Goal: Task Accomplishment & Management: Use online tool/utility

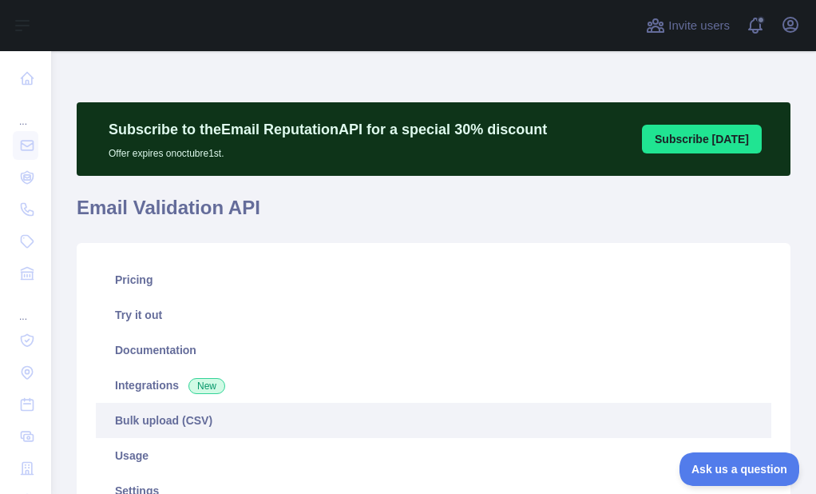
click at [157, 424] on link "Bulk upload (CSV)" at bounding box center [434, 420] width 676 height 35
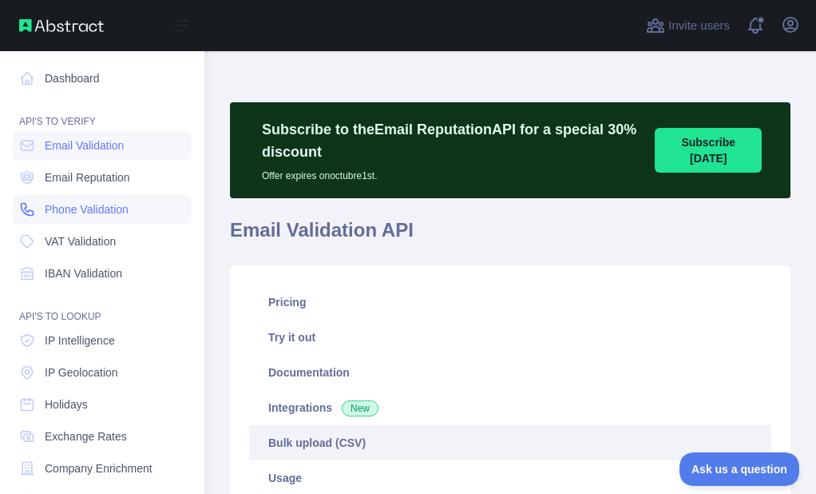
click at [49, 205] on span "Phone Validation" at bounding box center [87, 209] width 84 height 16
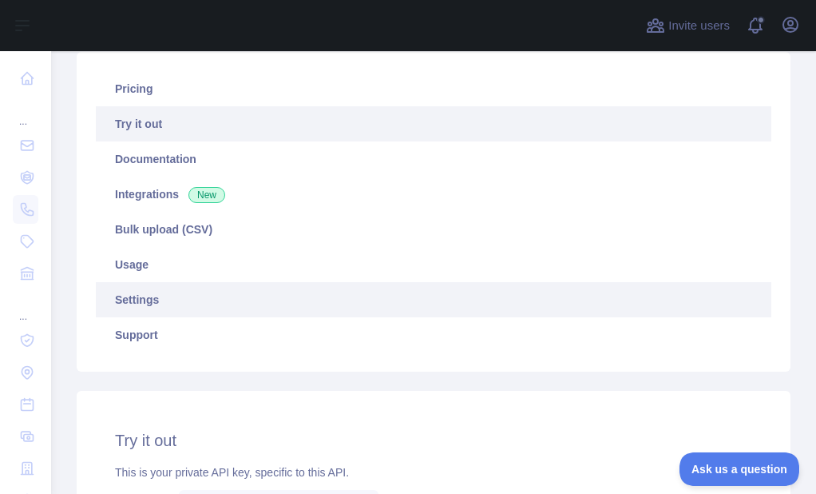
scroll to position [240, 0]
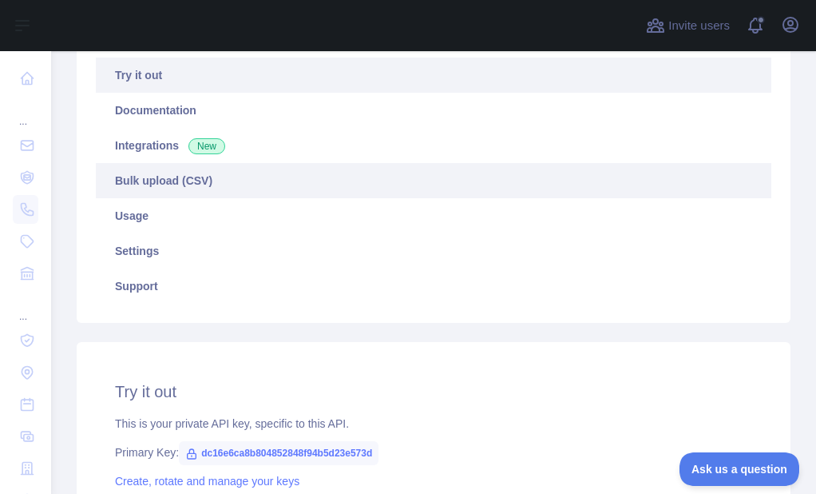
click at [164, 182] on link "Bulk upload (CSV)" at bounding box center [434, 180] width 676 height 35
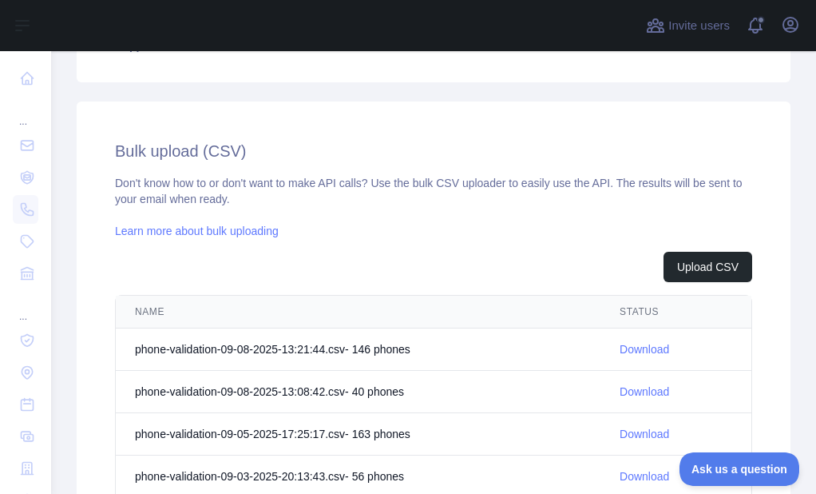
scroll to position [559, 0]
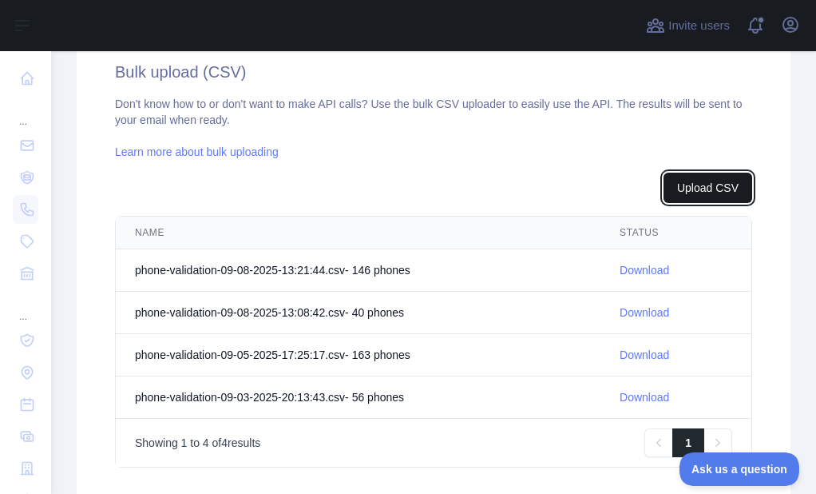
click at [676, 188] on button "Upload CSV" at bounding box center [708, 188] width 89 height 30
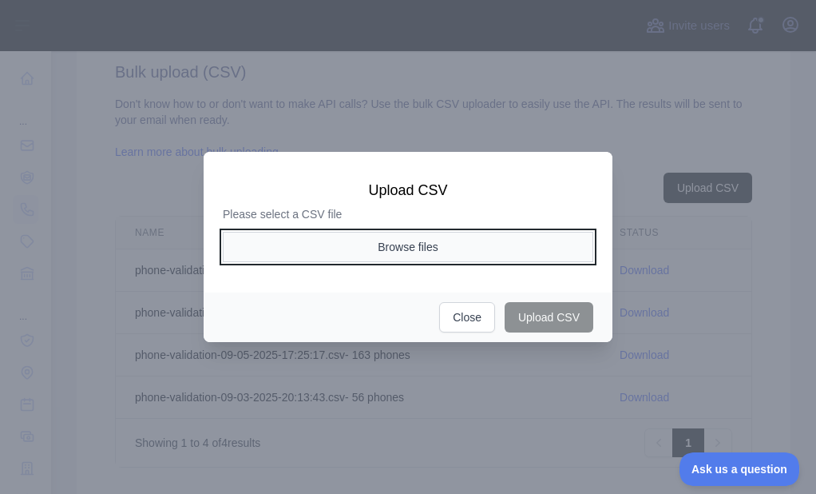
click at [396, 253] on button "Browse files" at bounding box center [408, 247] width 371 height 30
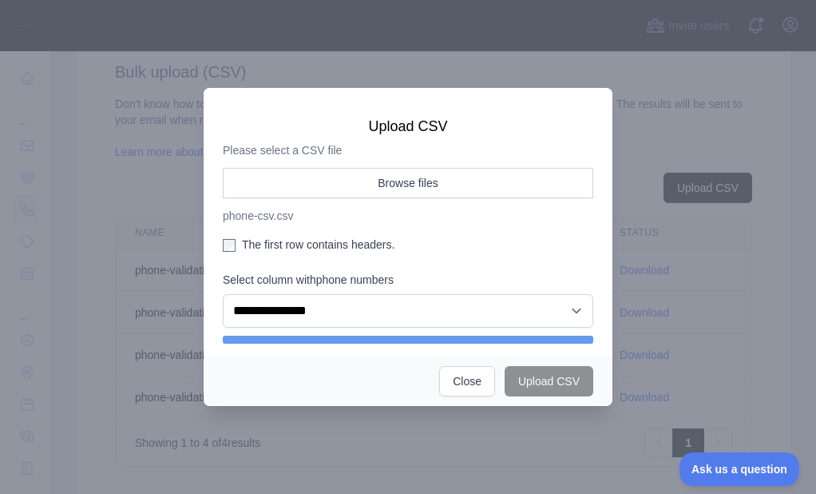
click at [265, 236] on label "The first row contains headers." at bounding box center [408, 244] width 371 height 16
click at [299, 334] on div "**********" at bounding box center [408, 256] width 371 height 176
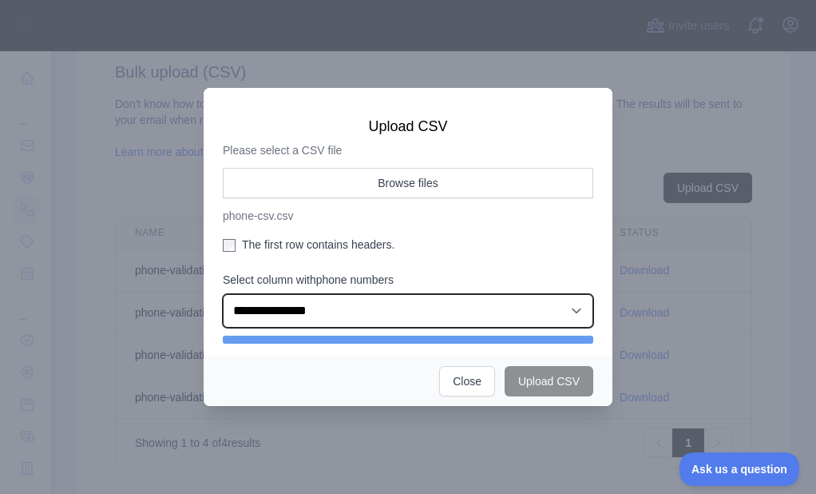
click at [307, 320] on select "**********" at bounding box center [408, 311] width 371 height 34
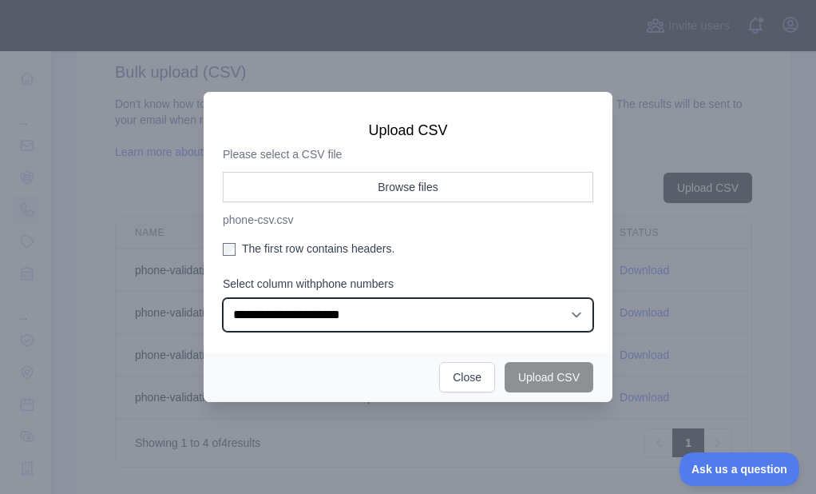
click at [223, 298] on select "**********" at bounding box center [408, 315] width 371 height 34
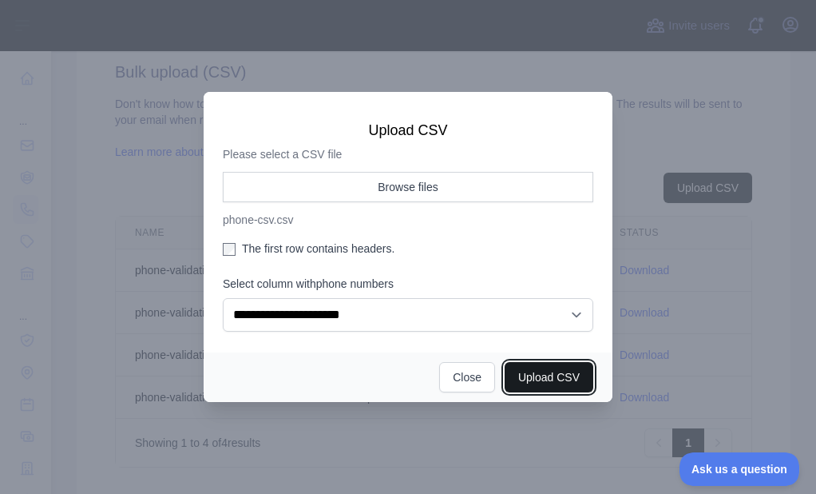
click at [554, 379] on button "Upload CSV" at bounding box center [549, 377] width 89 height 30
select select "**"
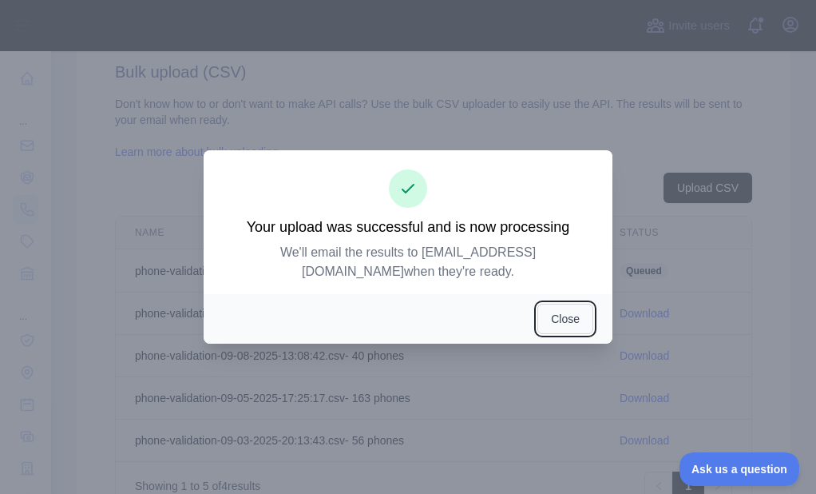
click at [538, 303] on button "Close" at bounding box center [565, 318] width 56 height 30
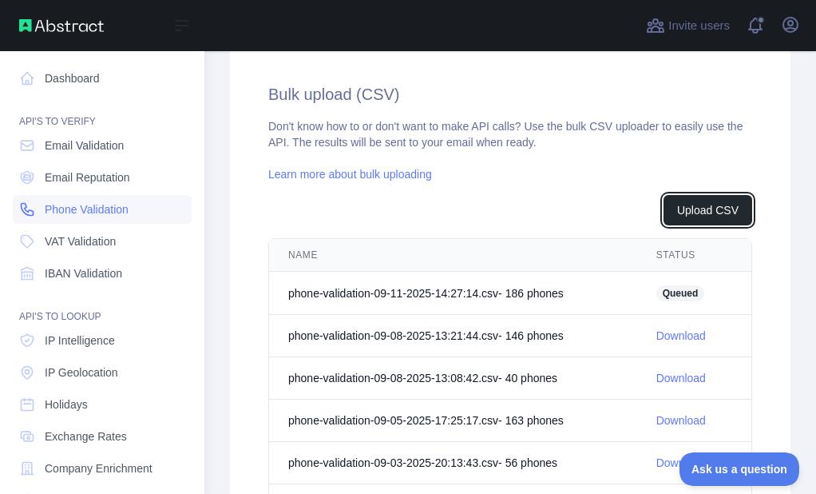
scroll to position [581, 0]
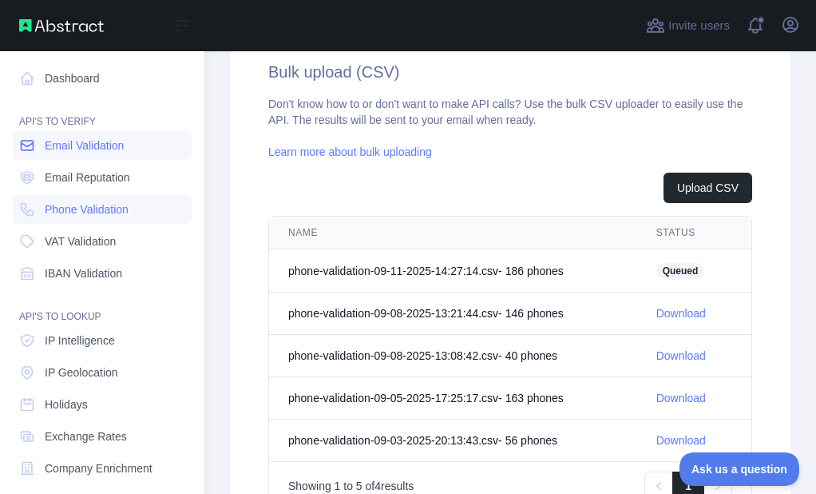
click at [54, 152] on span "Email Validation" at bounding box center [84, 145] width 79 height 16
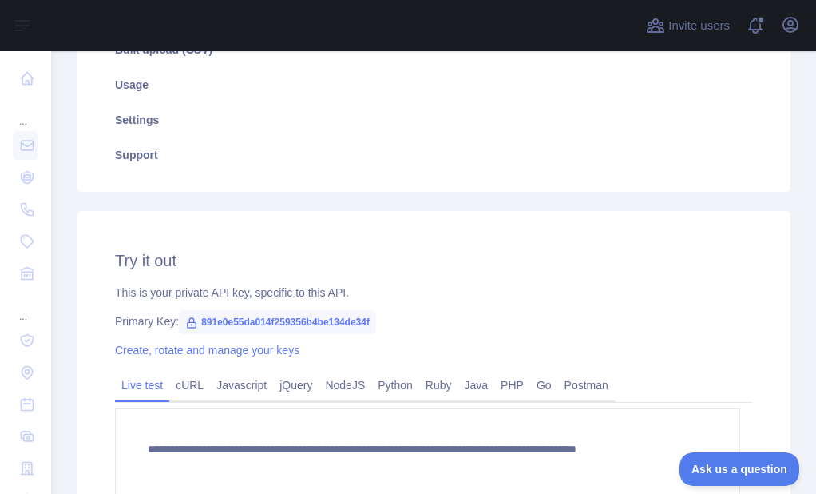
scroll to position [319, 0]
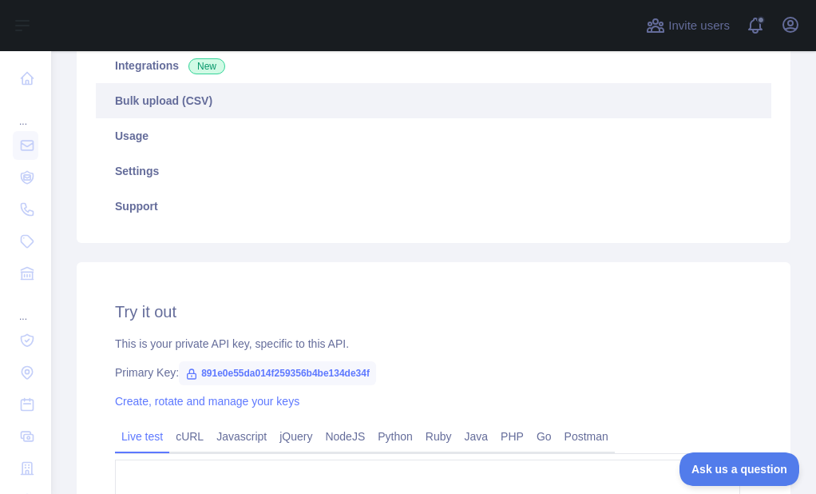
click at [162, 87] on link "Bulk upload (CSV)" at bounding box center [434, 100] width 676 height 35
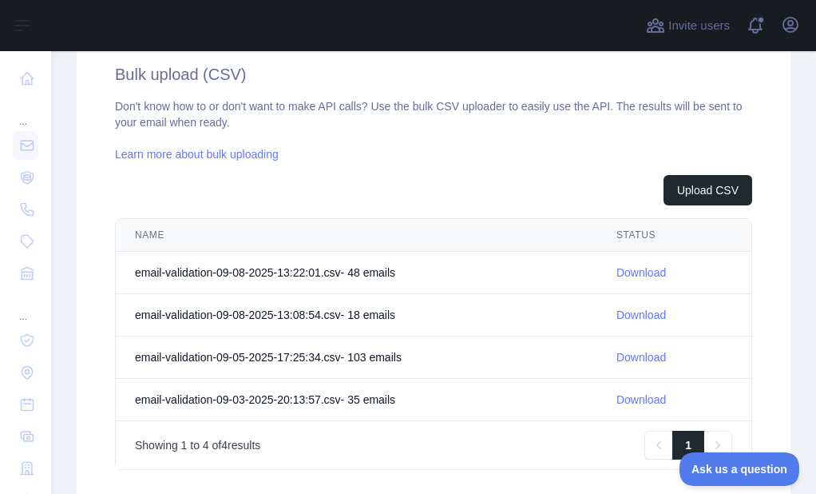
scroll to position [559, 0]
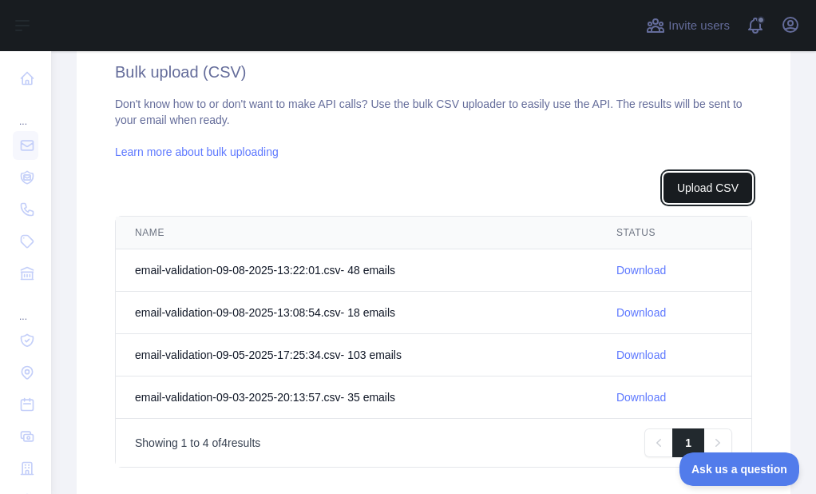
click at [709, 184] on button "Upload CSV" at bounding box center [708, 188] width 89 height 30
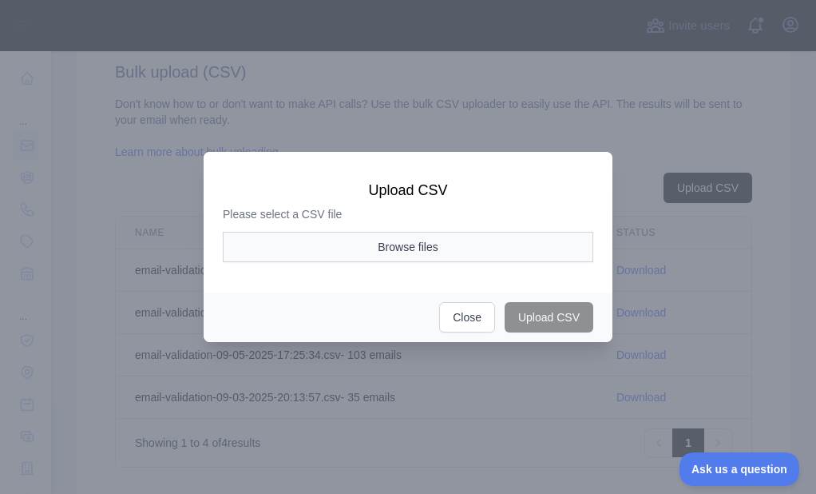
click at [321, 233] on div "Please select a CSV file Browse files" at bounding box center [408, 238] width 371 height 65
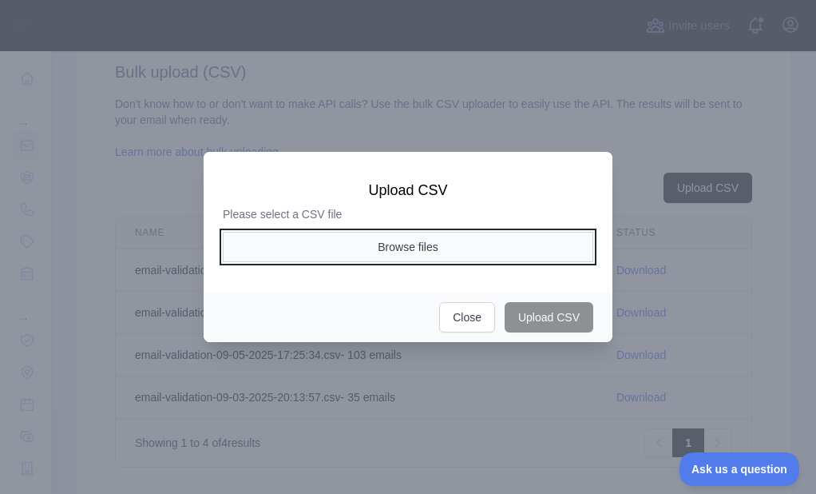
click at [323, 239] on button "Browse files" at bounding box center [408, 247] width 371 height 30
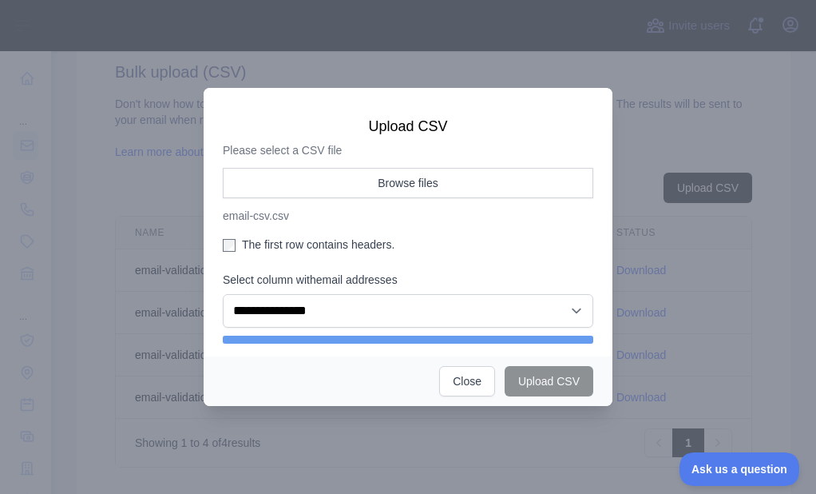
click at [278, 244] on label "The first row contains headers." at bounding box center [408, 244] width 371 height 16
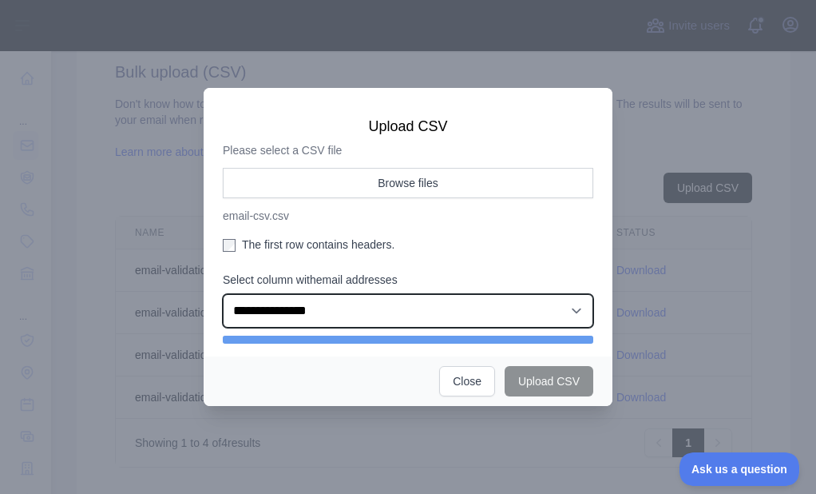
click at [307, 307] on select "**********" at bounding box center [408, 311] width 371 height 34
click at [223, 294] on select "**********" at bounding box center [408, 311] width 371 height 34
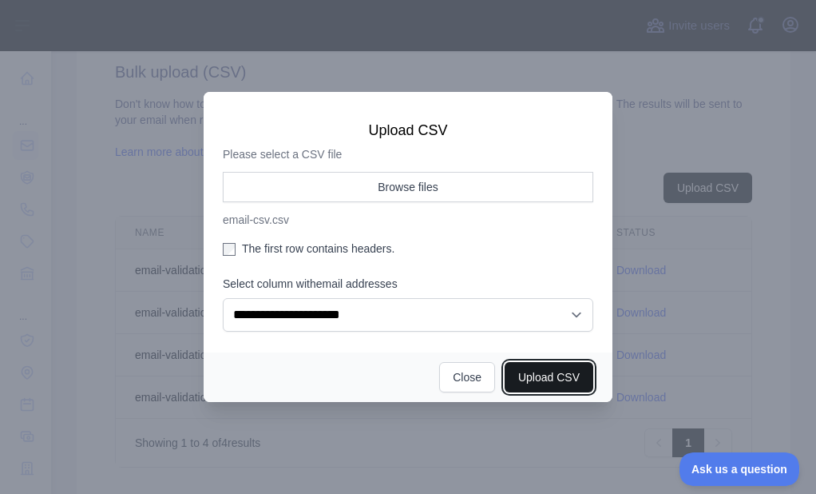
click at [564, 368] on button "Upload CSV" at bounding box center [549, 377] width 89 height 30
select select "**"
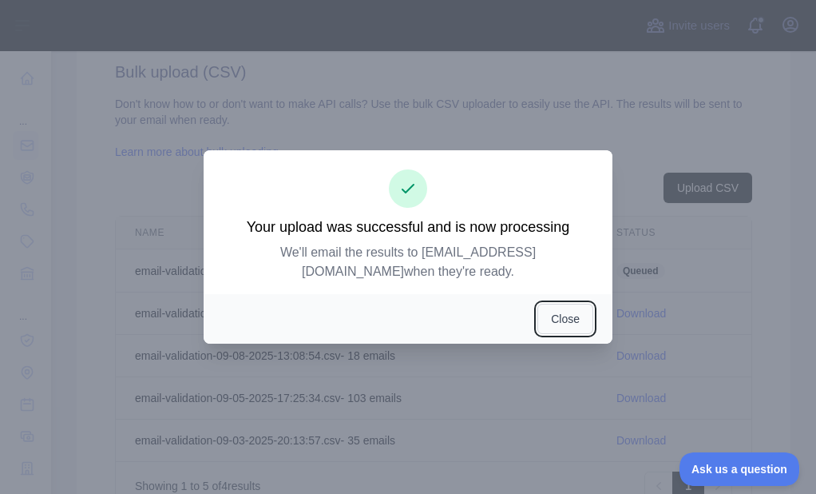
click at [567, 315] on button "Close" at bounding box center [565, 318] width 56 height 30
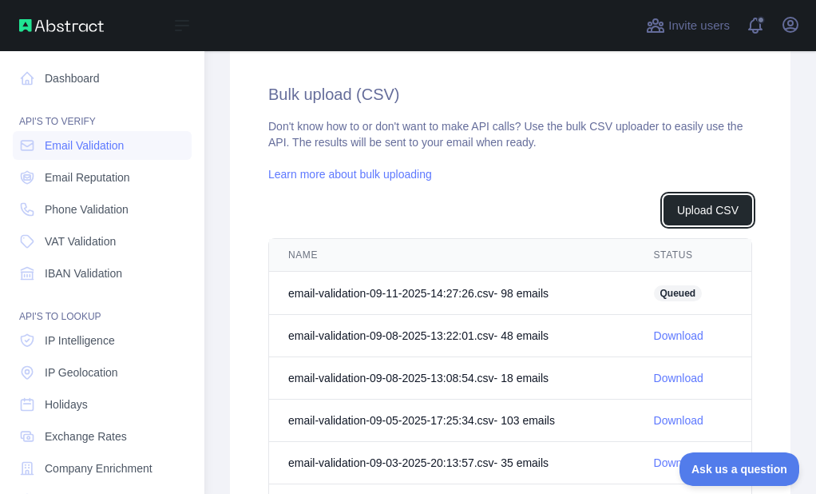
scroll to position [581, 0]
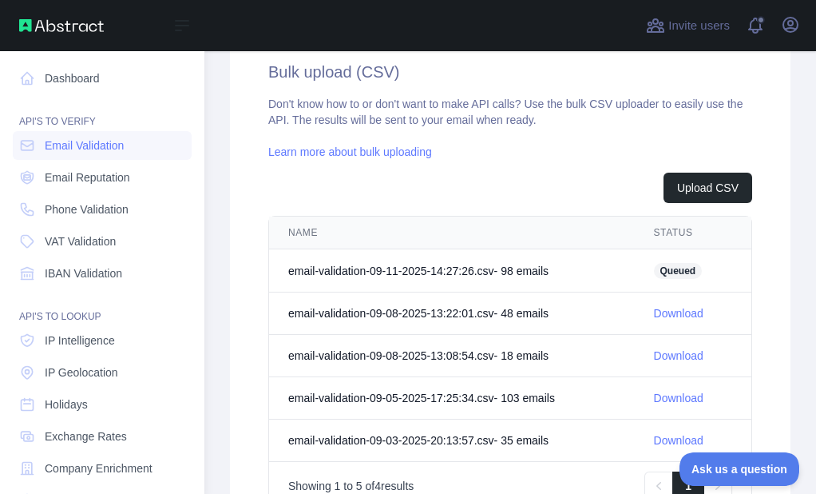
click at [30, 194] on nav "Dashboard API'S TO VERIFY Email Validation Email Reputation Phone Validation VA…" at bounding box center [102, 364] width 179 height 626
click at [26, 220] on link "Phone Validation" at bounding box center [102, 209] width 179 height 29
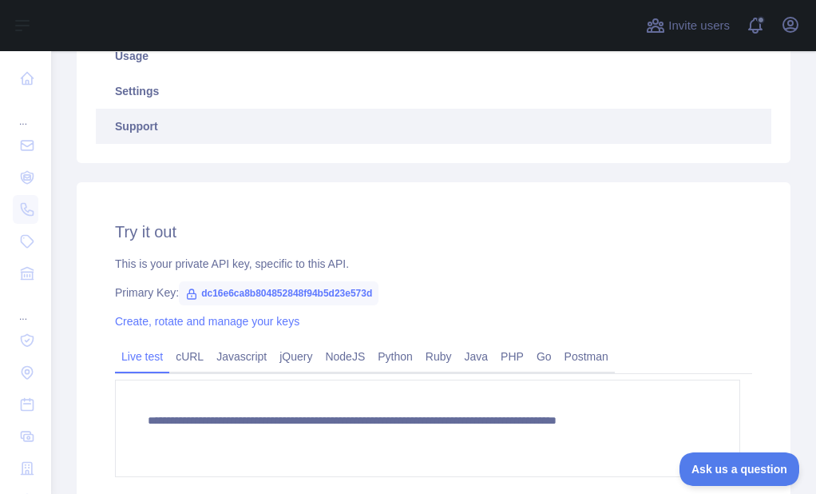
scroll to position [319, 0]
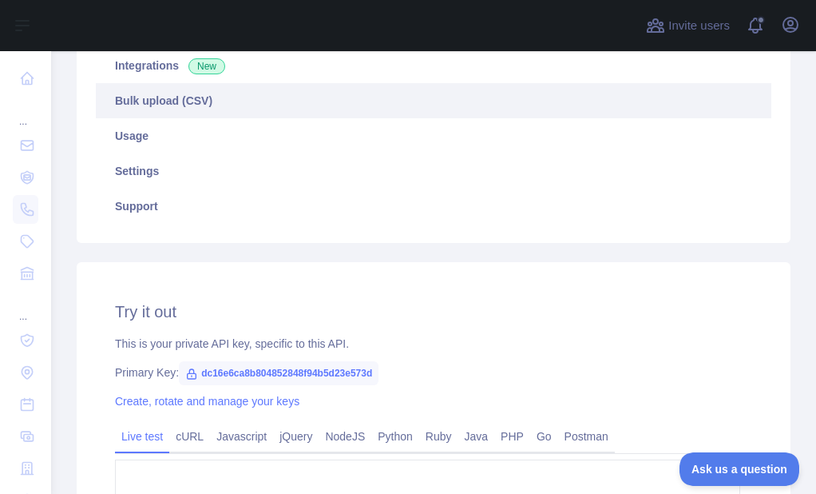
click at [181, 113] on link "Bulk upload (CSV)" at bounding box center [434, 100] width 676 height 35
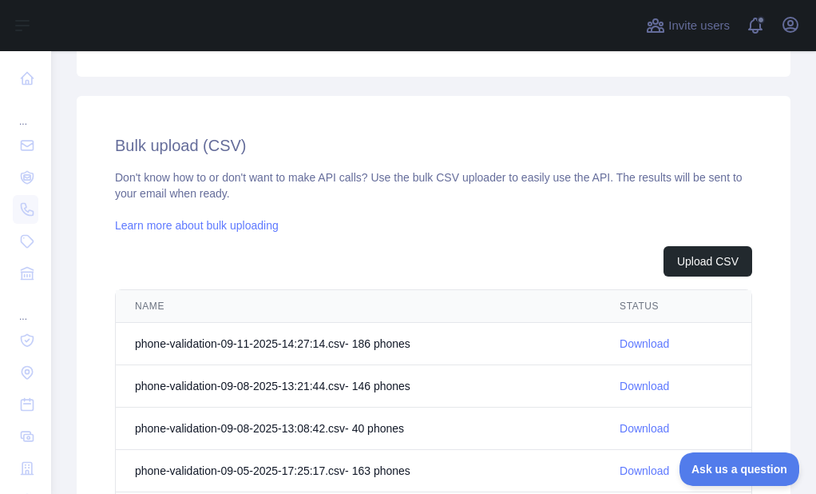
scroll to position [585, 0]
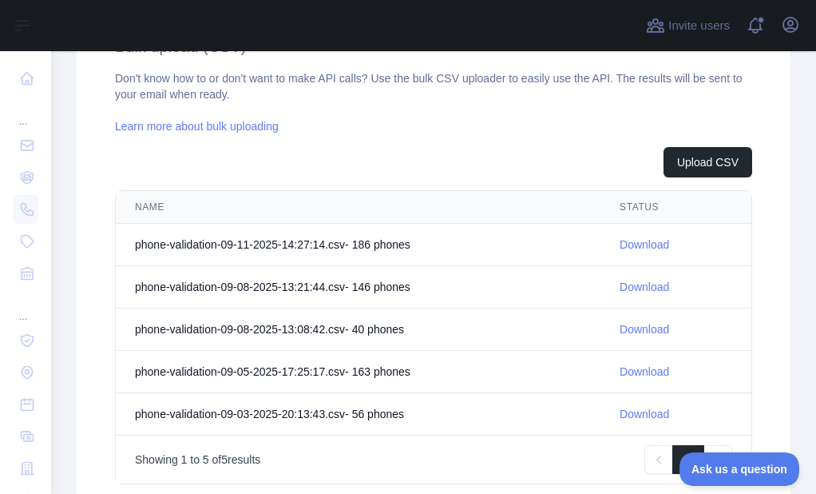
click at [659, 245] on link "Download" at bounding box center [645, 244] width 50 height 13
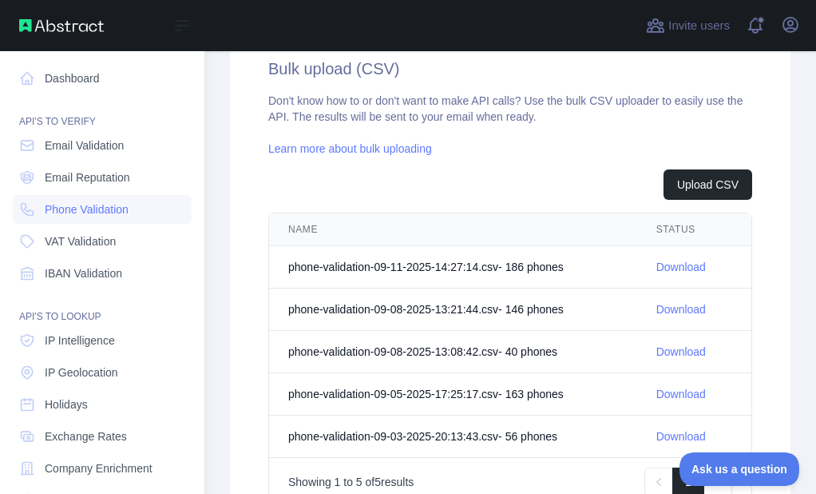
scroll to position [607, 0]
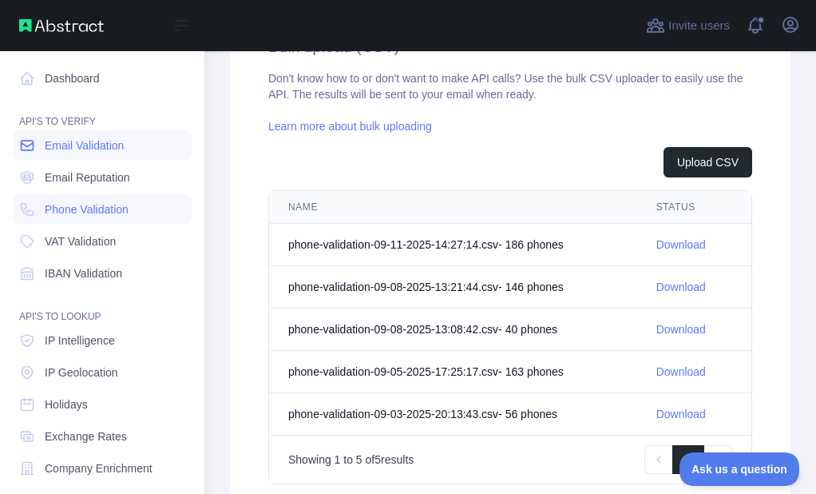
click at [69, 145] on span "Email Validation" at bounding box center [84, 145] width 79 height 16
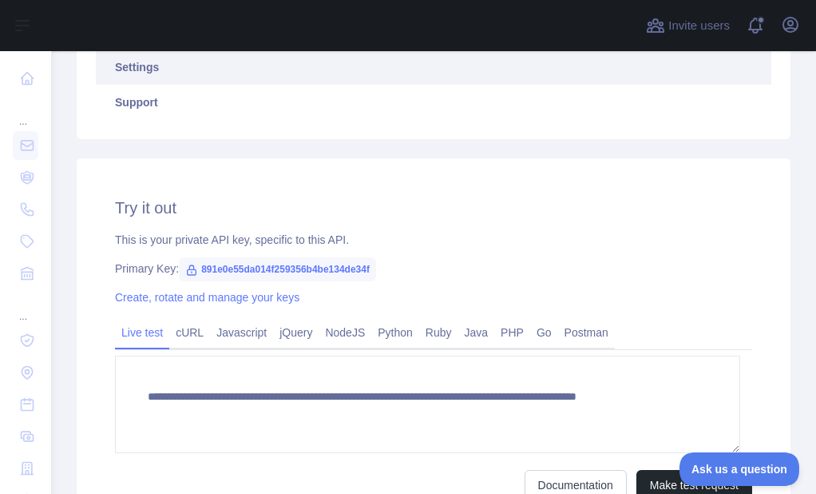
scroll to position [345, 0]
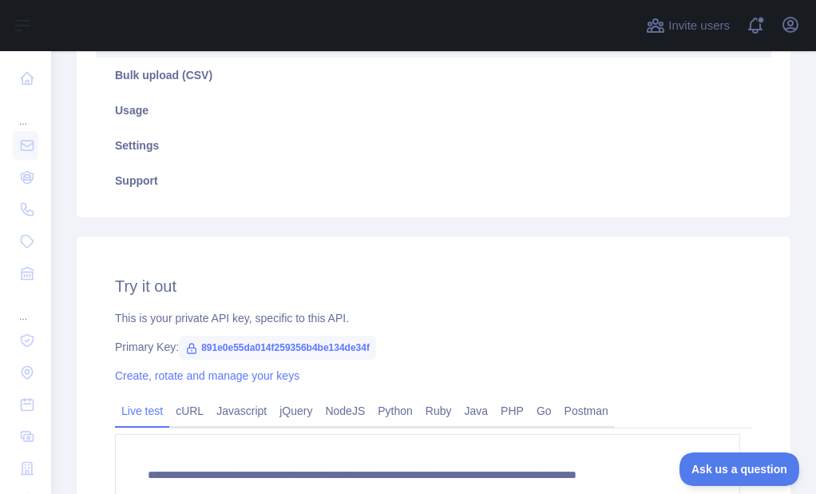
click at [153, 57] on link "Integrations New" at bounding box center [434, 39] width 676 height 35
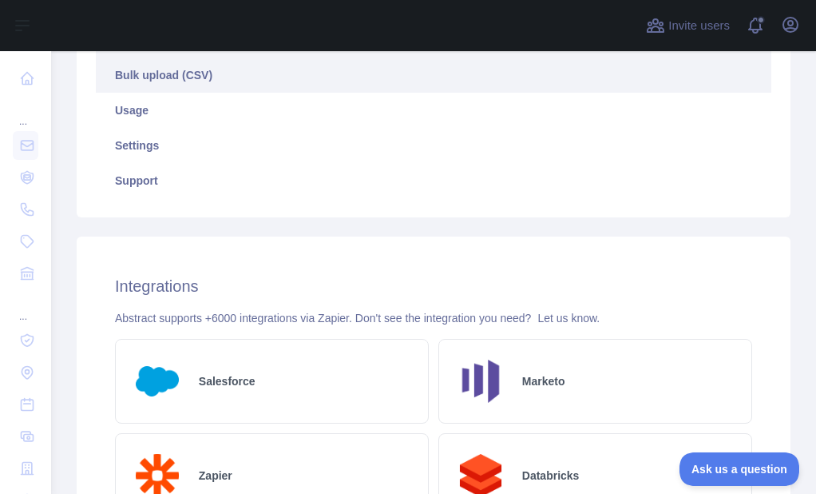
click at [147, 69] on link "Bulk upload (CSV)" at bounding box center [434, 75] width 676 height 35
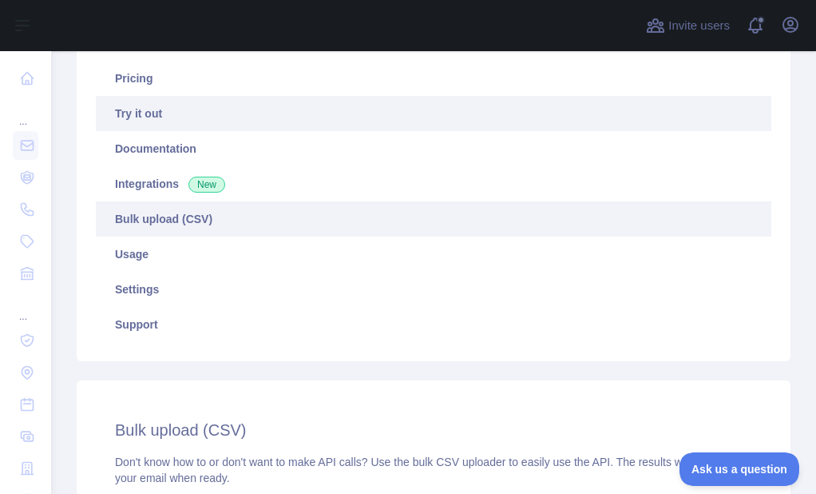
scroll to position [185, 0]
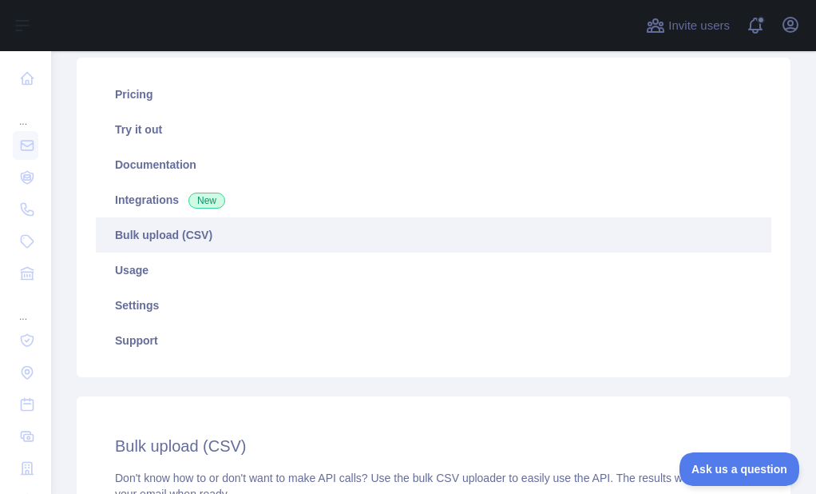
click at [173, 241] on link "Bulk upload (CSV)" at bounding box center [434, 234] width 676 height 35
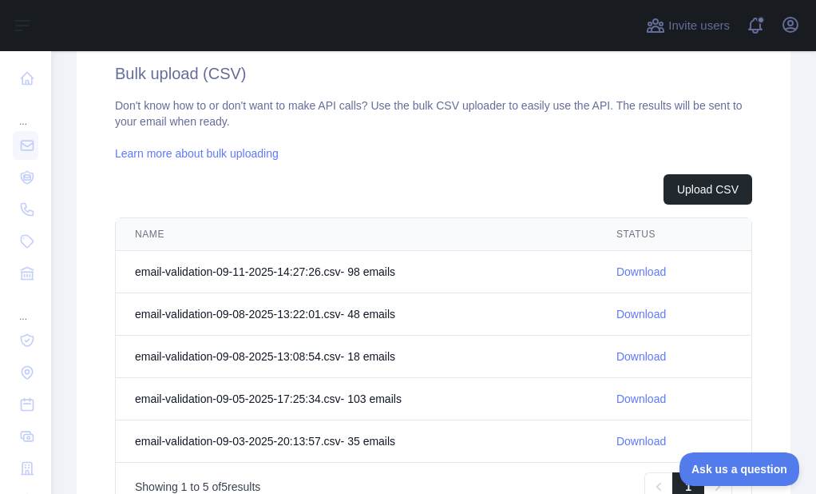
scroll to position [585, 0]
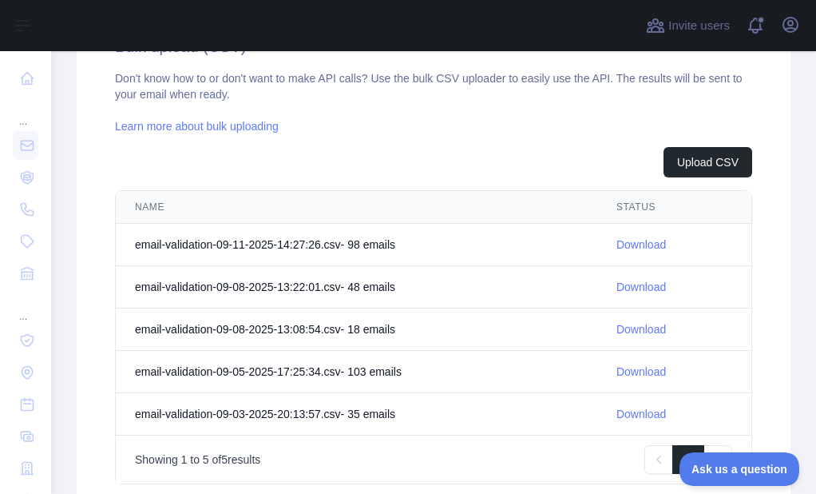
click at [617, 240] on link "Download" at bounding box center [642, 244] width 50 height 13
